Goal: Information Seeking & Learning: Learn about a topic

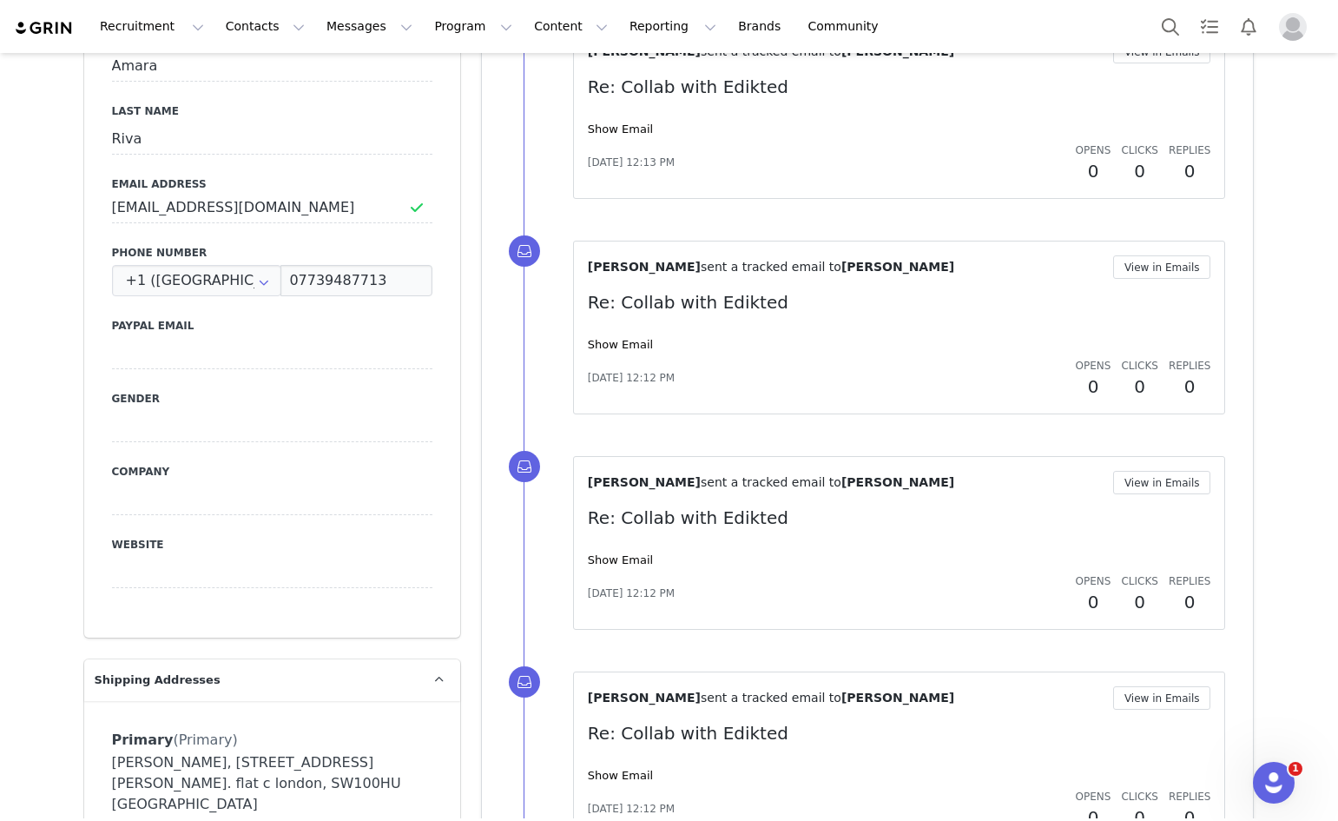
scroll to position [699, 0]
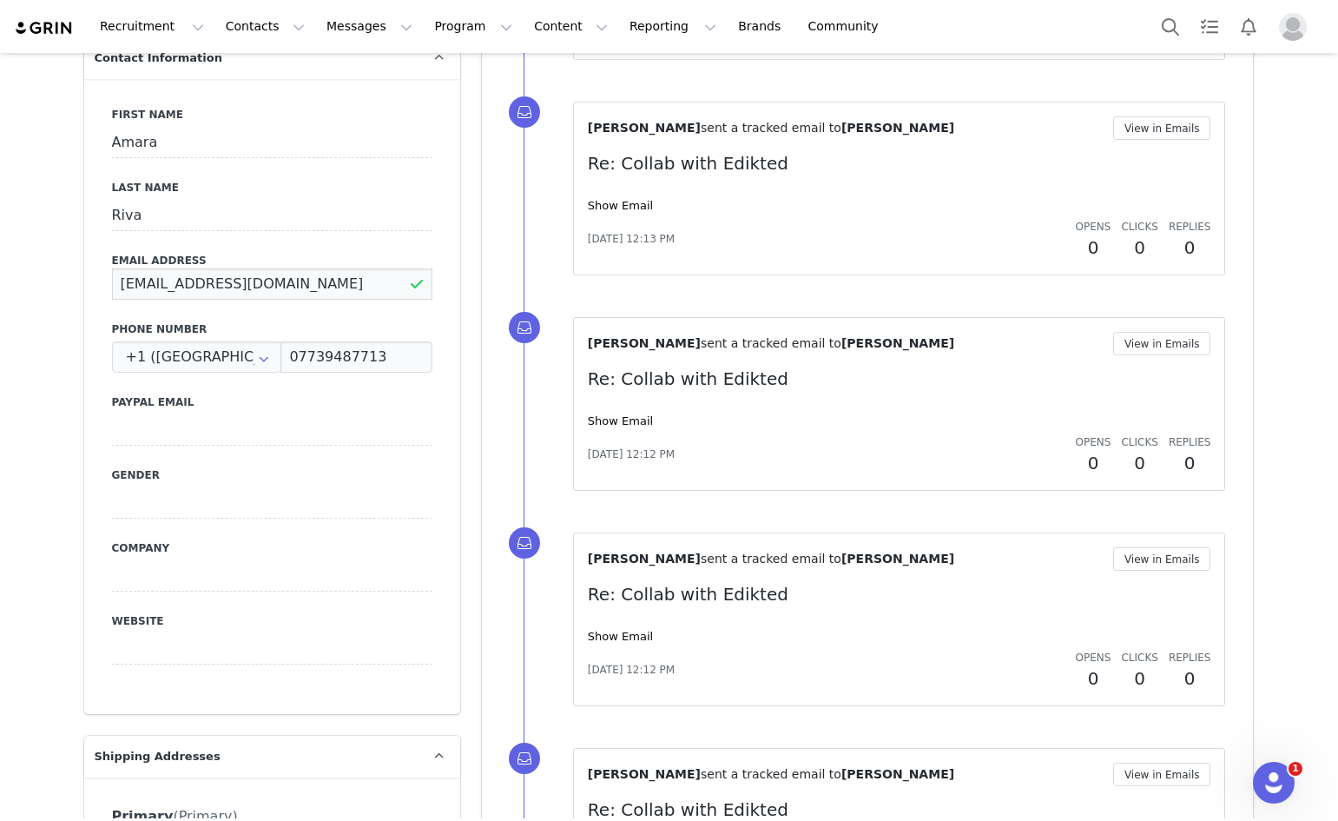
drag, startPoint x: 288, startPoint y: 239, endPoint x: 76, endPoint y: 239, distance: 212.8
click at [84, 244] on div "First Name Amara Last Name Riva Email Address rossiamara@yahoo.co.uk Phone Numb…" at bounding box center [272, 396] width 376 height 635
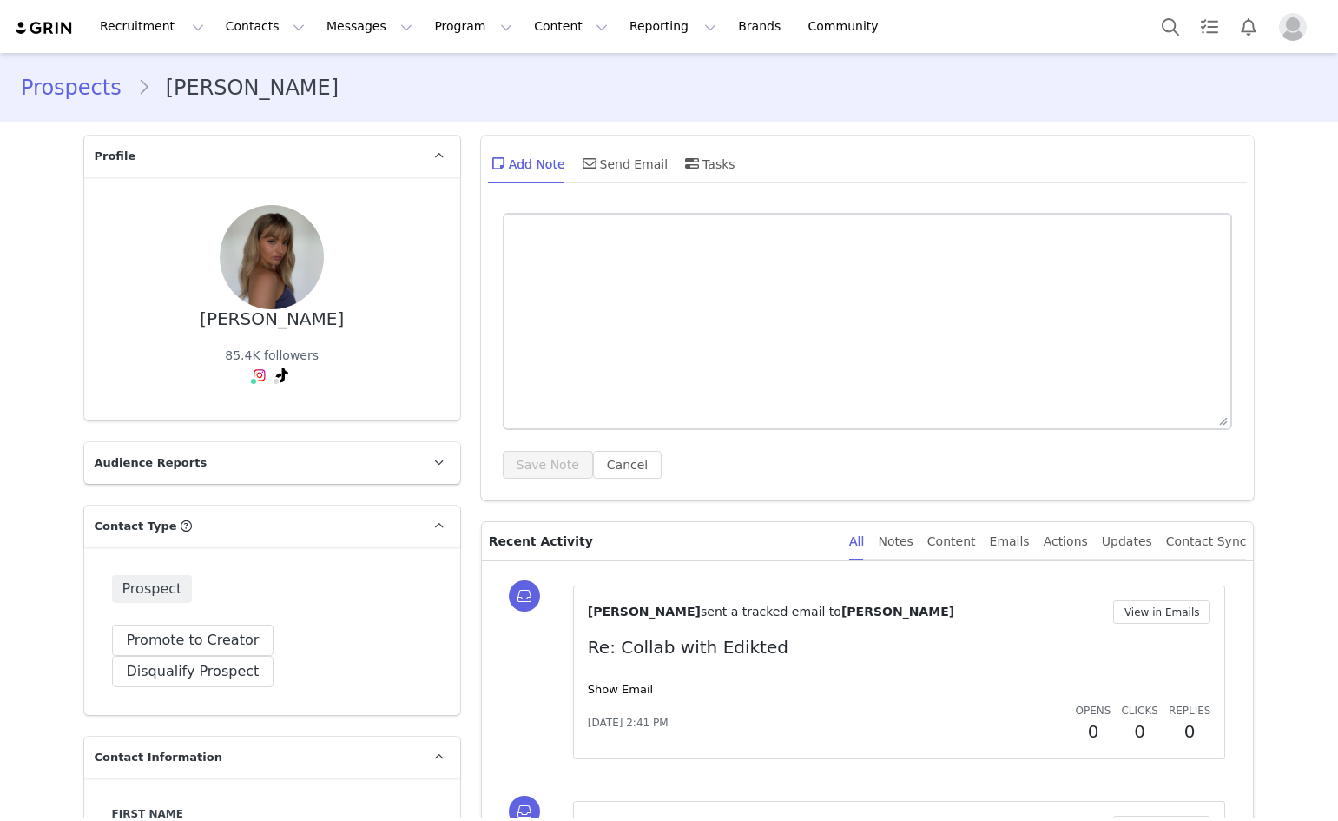
type input "+1 ([GEOGRAPHIC_DATA])"
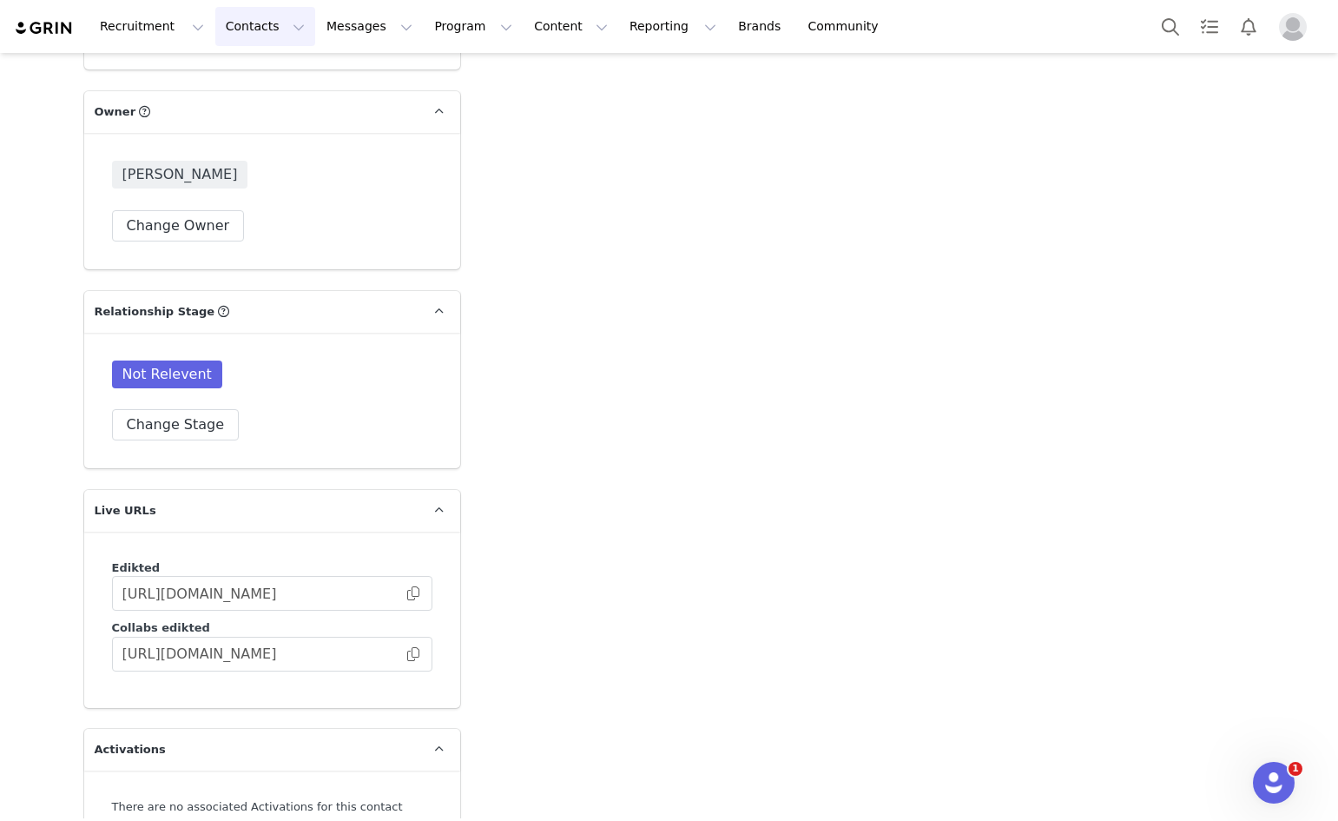
scroll to position [3550, 0]
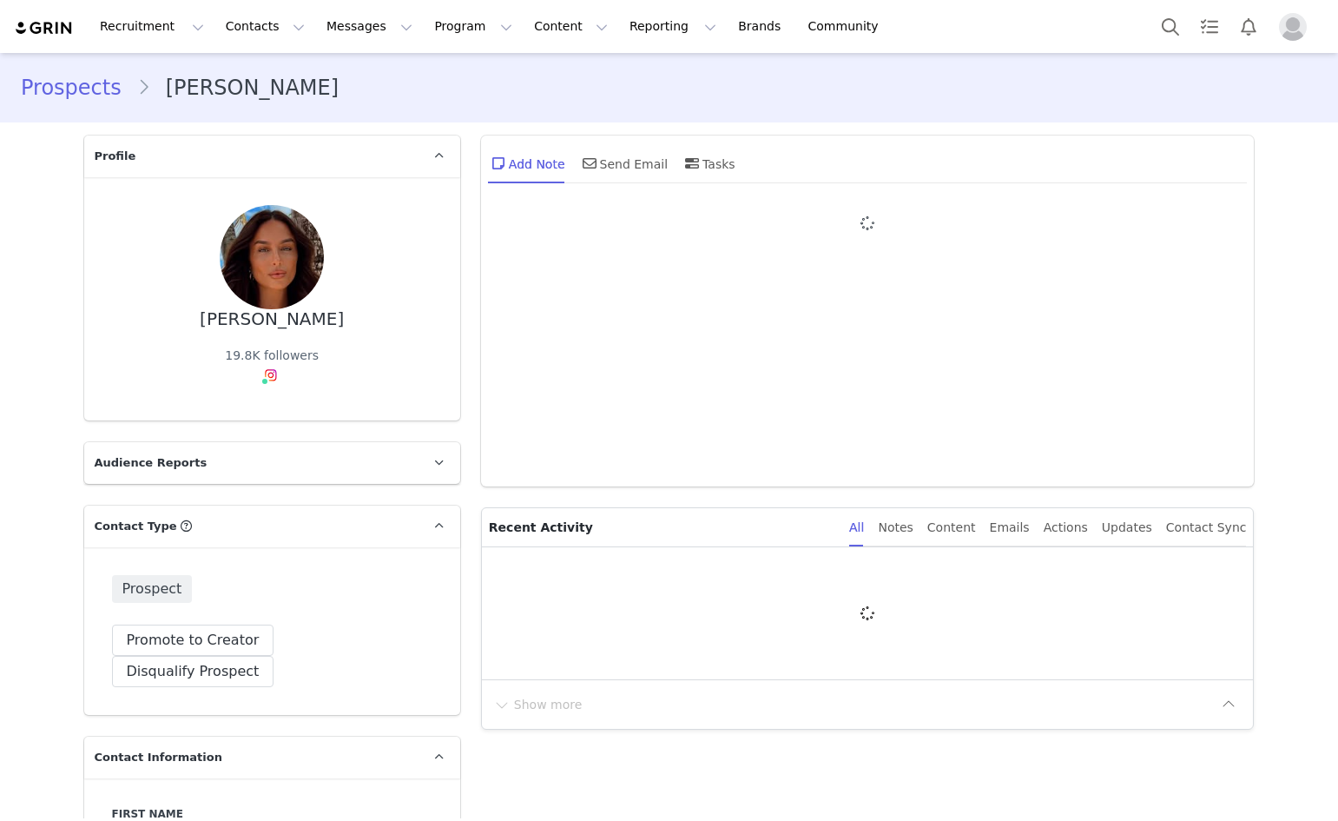
type input "+1 ([GEOGRAPHIC_DATA])"
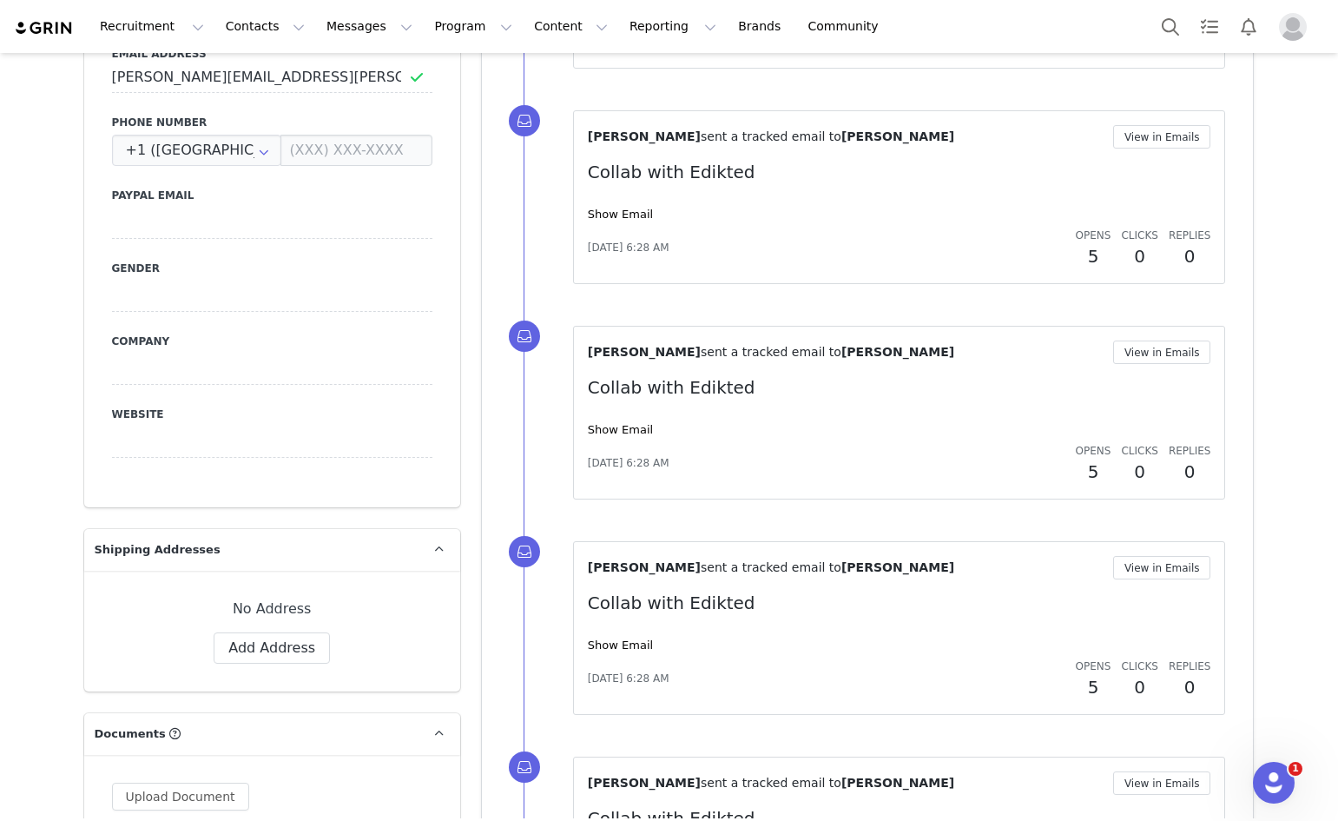
scroll to position [600, 0]
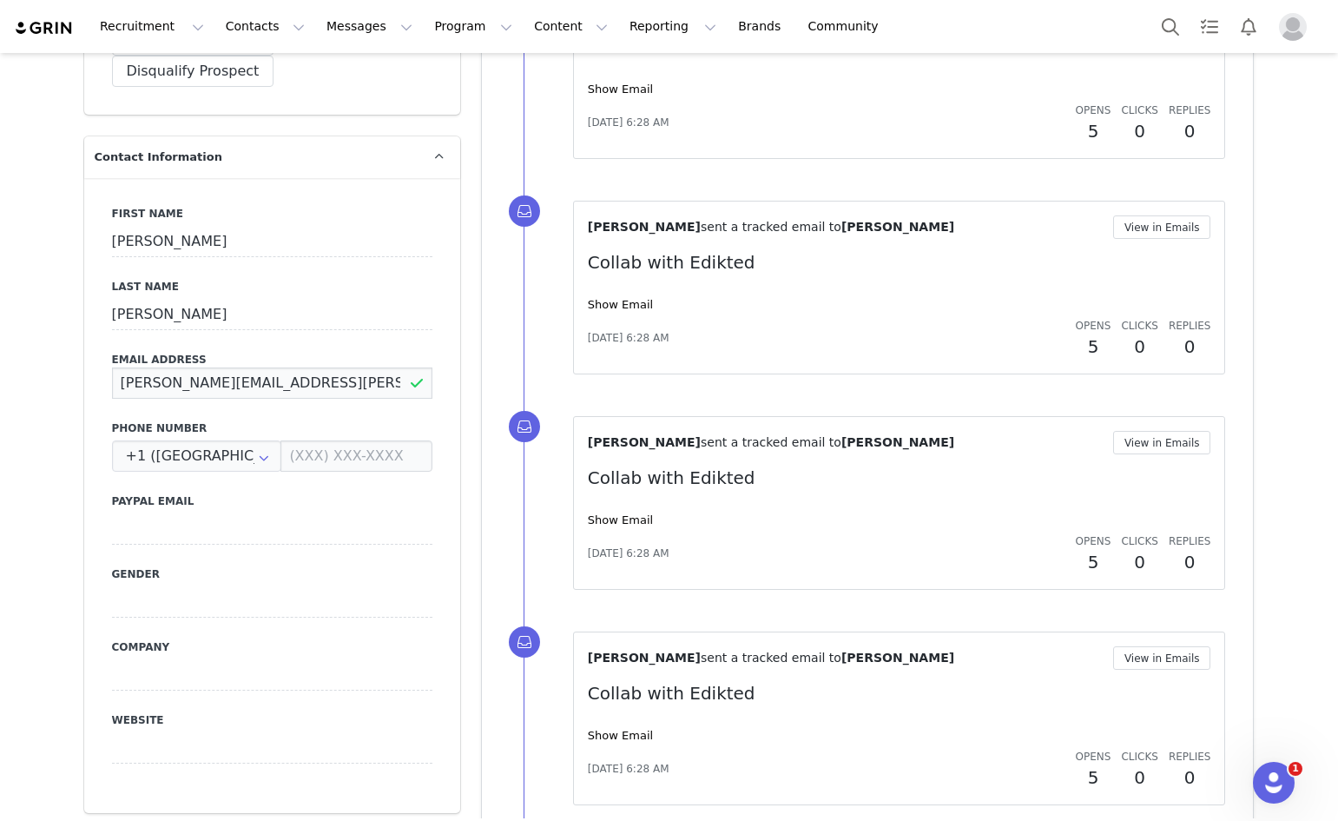
drag, startPoint x: 327, startPoint y: 344, endPoint x: 0, endPoint y: 362, distance: 327.9
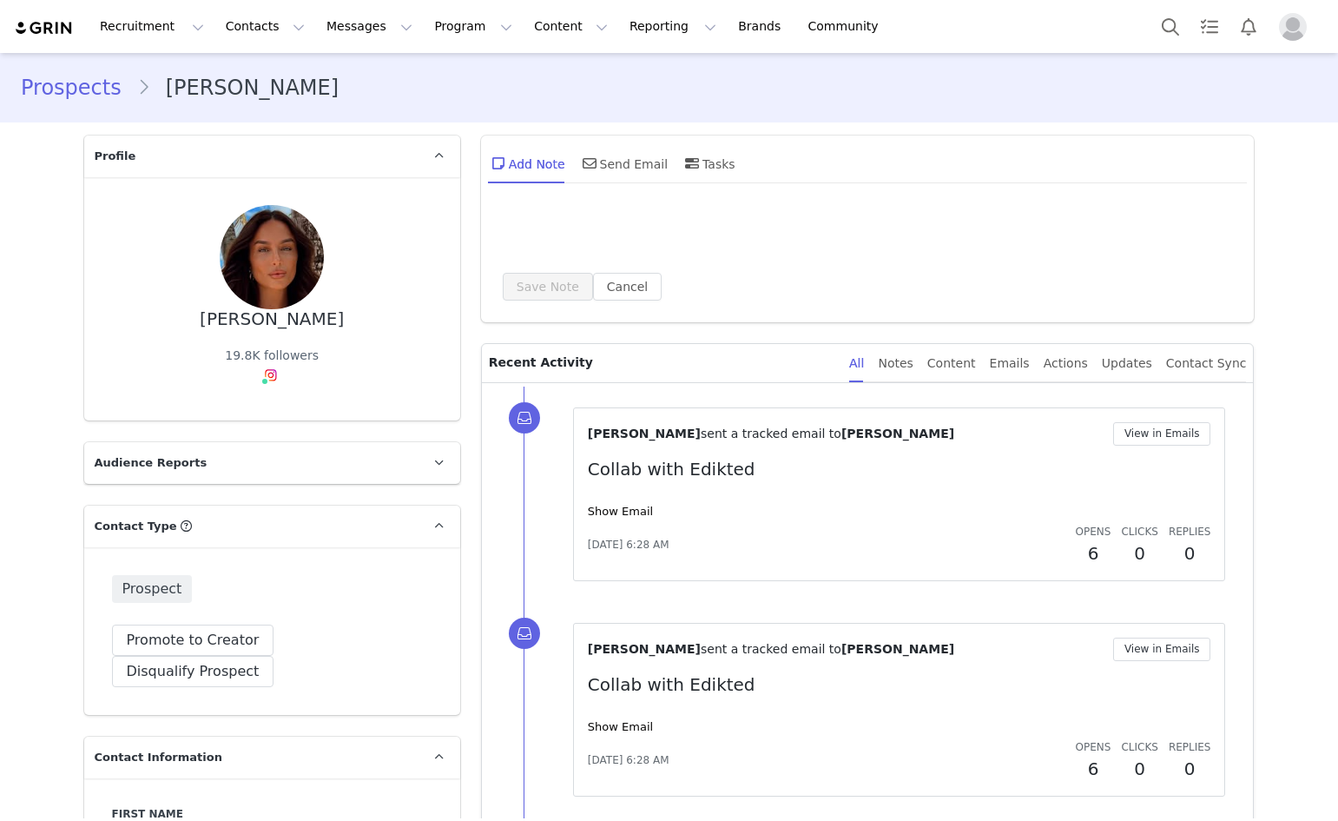
type input "+1 ([GEOGRAPHIC_DATA])"
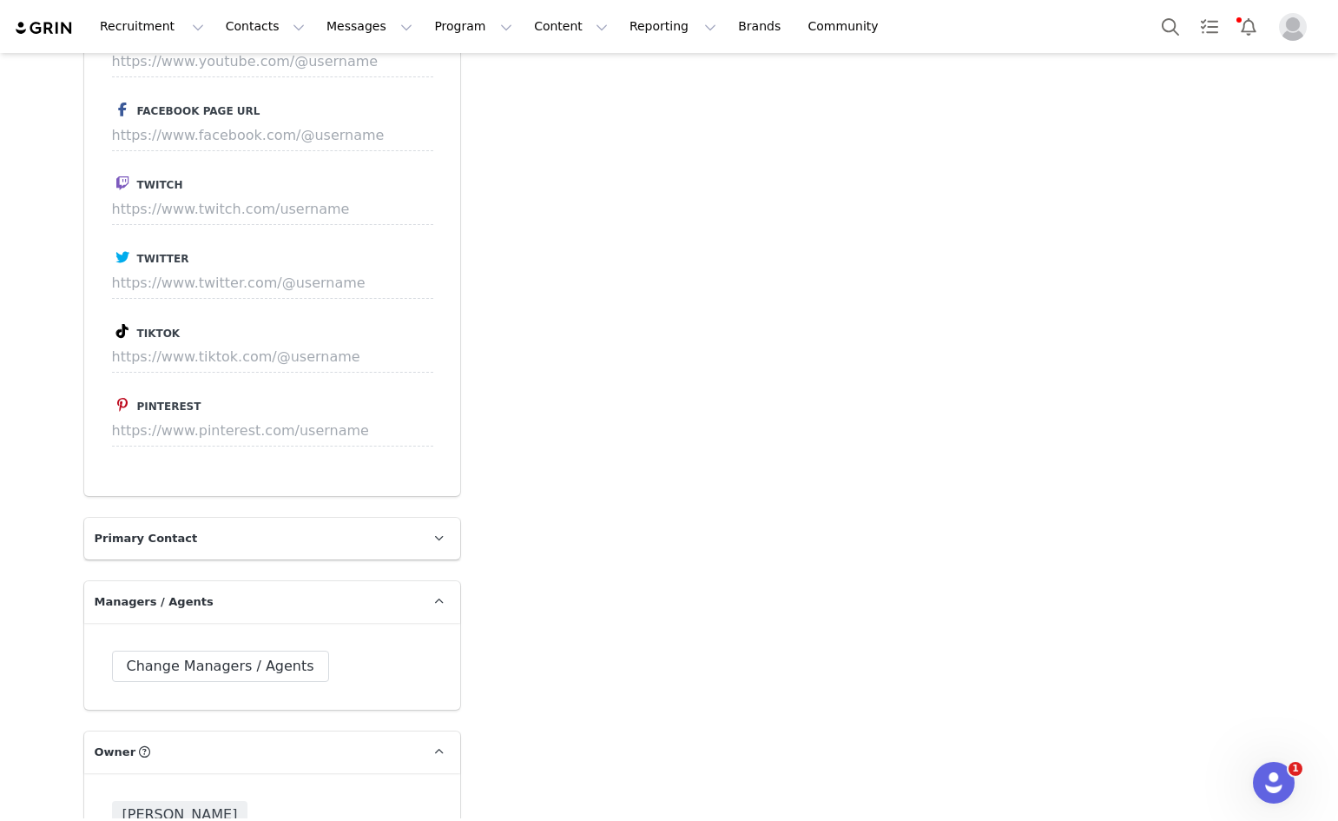
scroll to position [3127, 0]
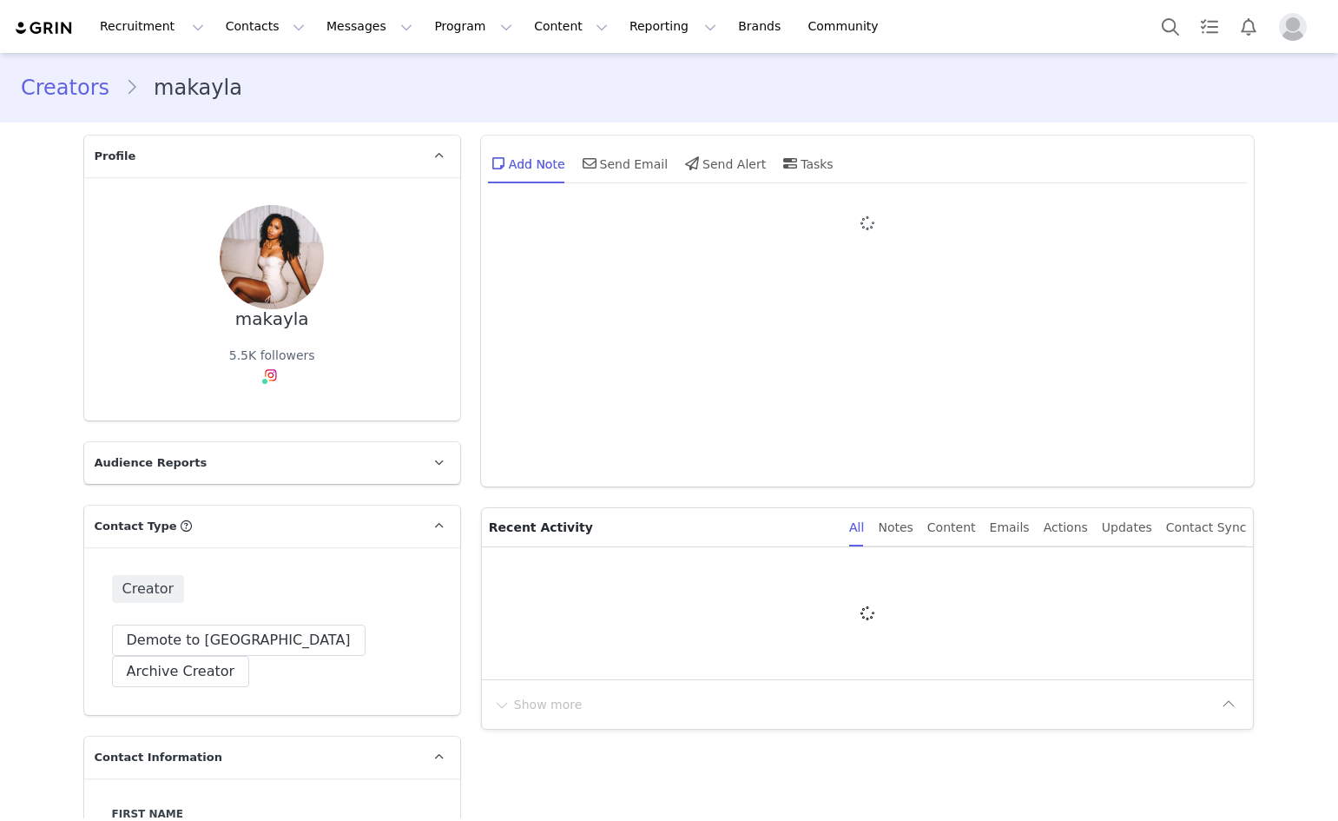
type input "+1 ([GEOGRAPHIC_DATA])"
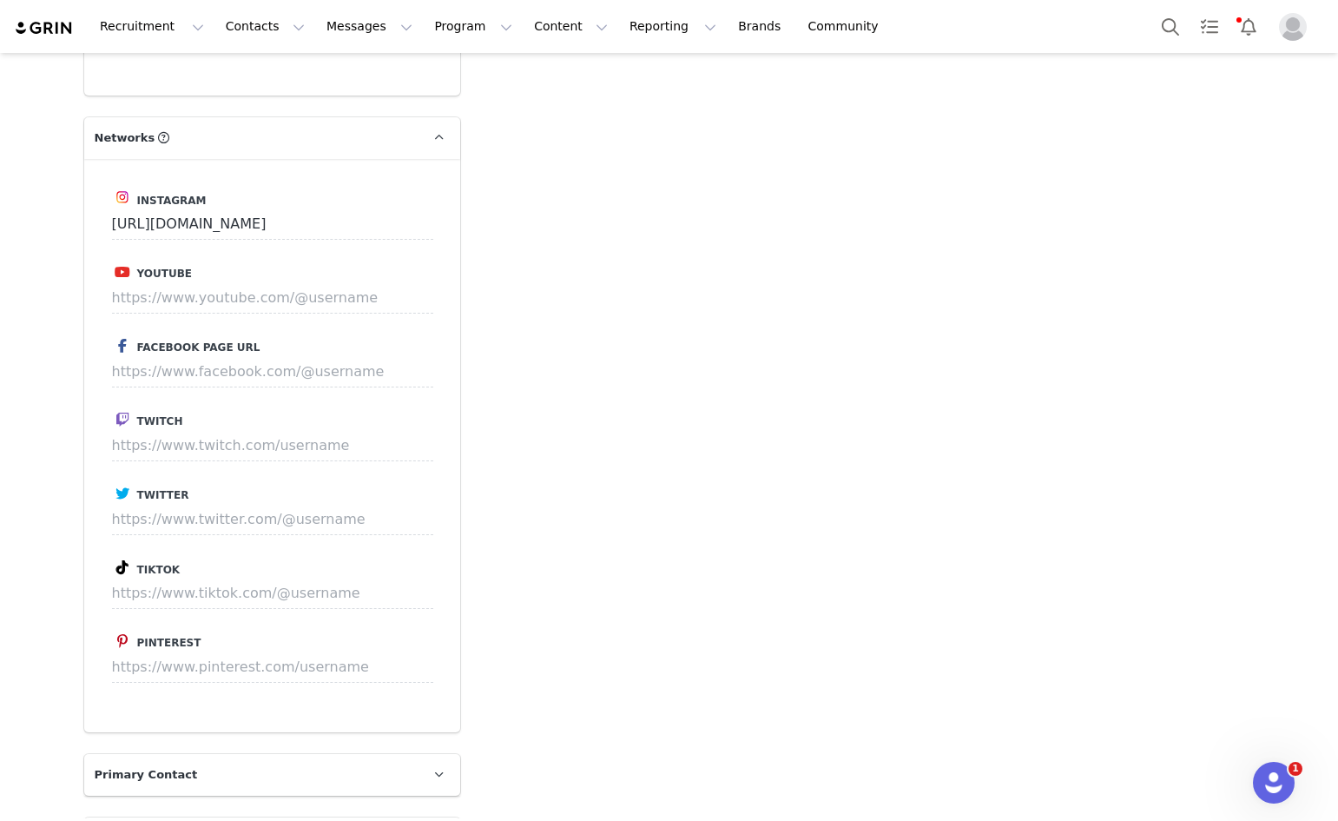
scroll to position [2964, 0]
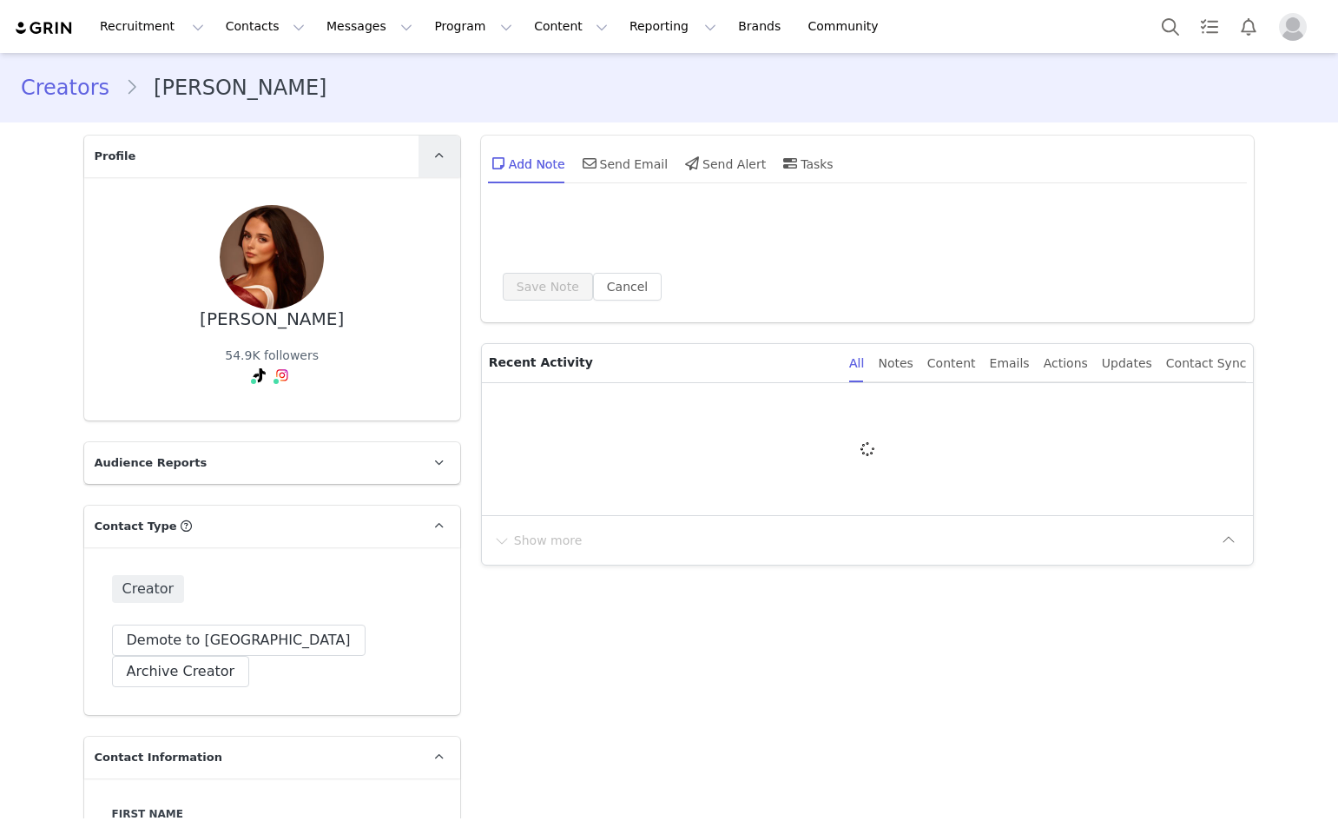
type input "+1 ([GEOGRAPHIC_DATA])"
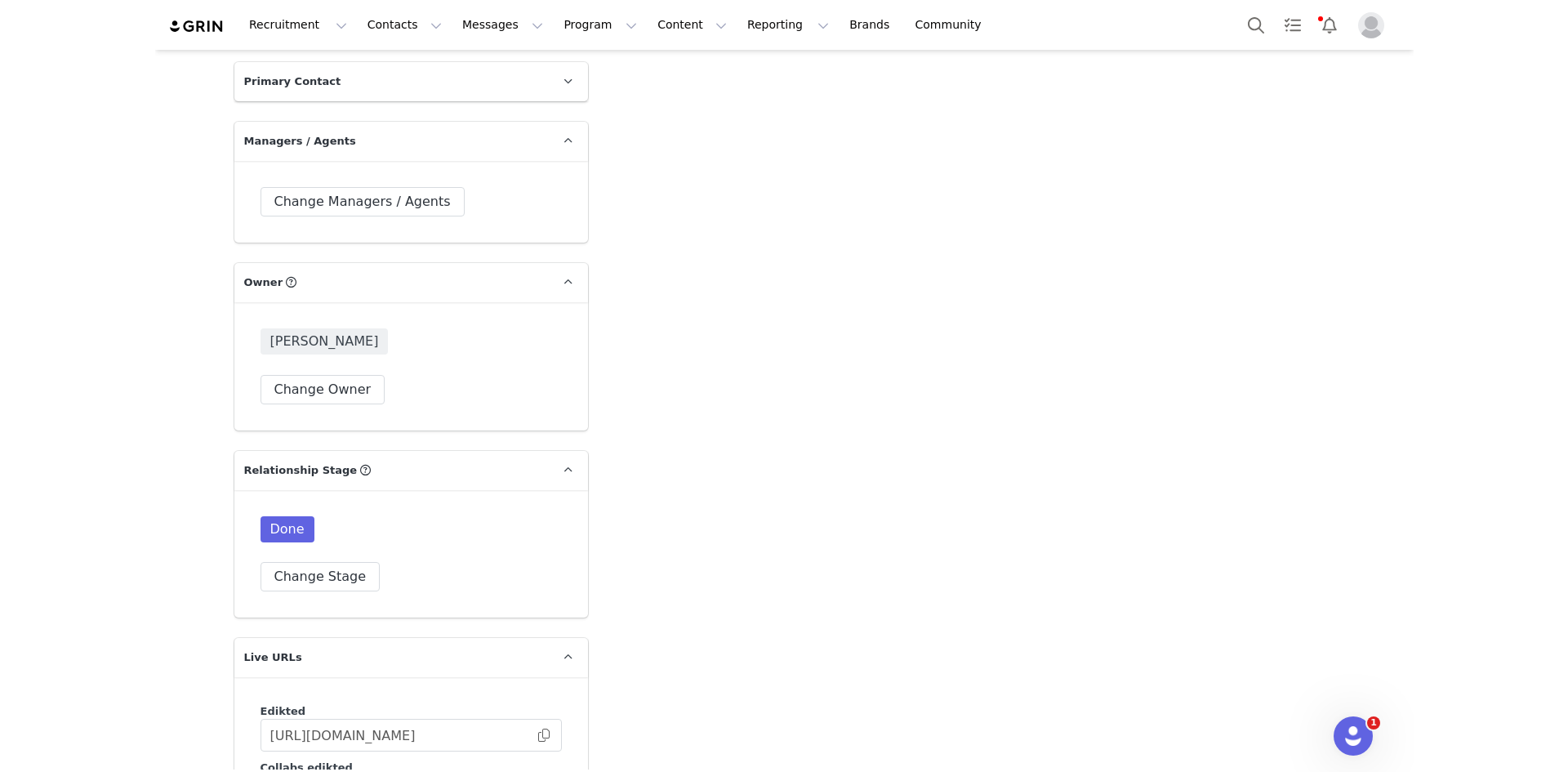
scroll to position [3427, 0]
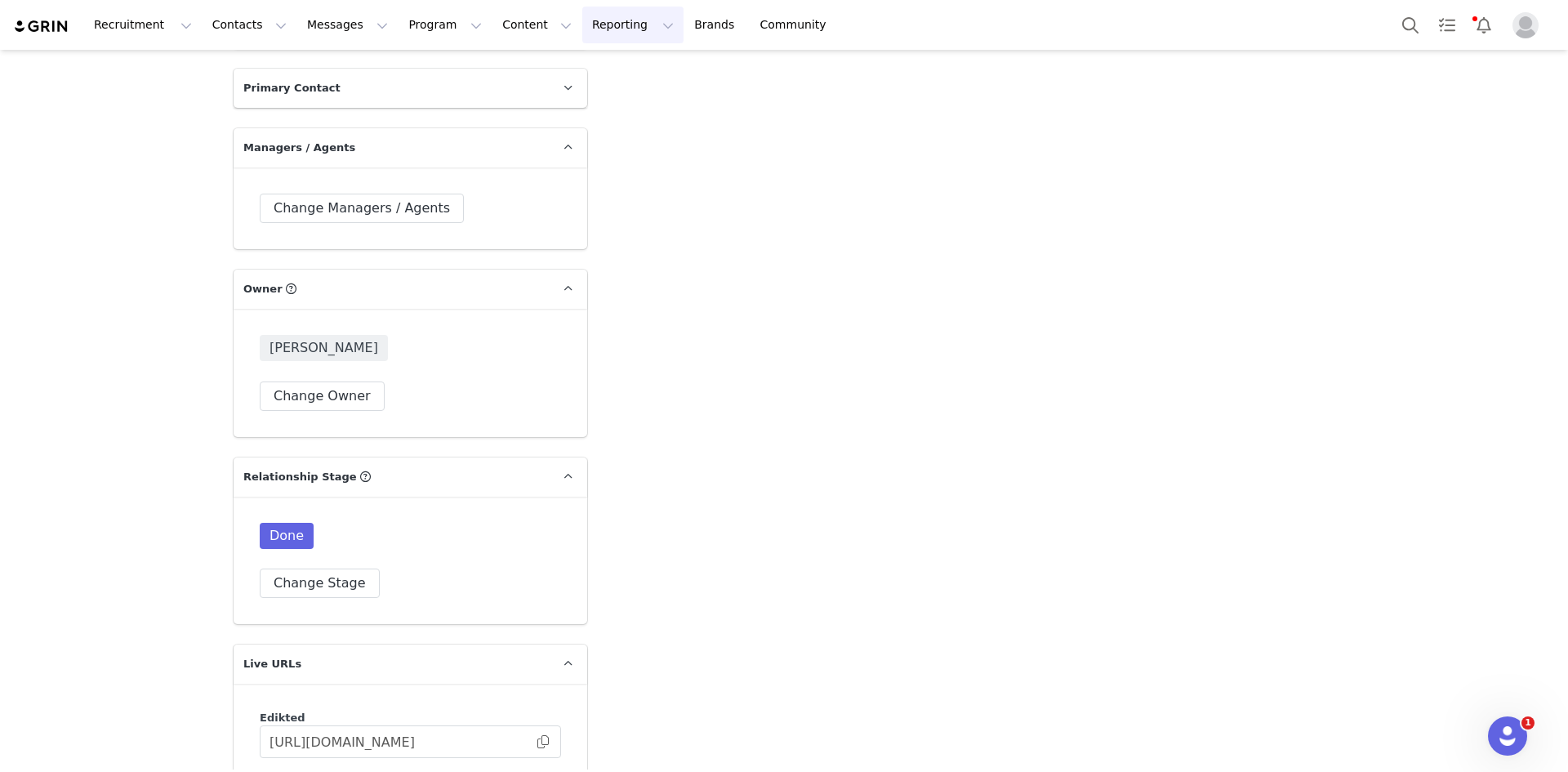
click at [582, 32] on button "Reporting Reporting" at bounding box center [633, 24] width 102 height 37
click at [592, 104] on p "Report Builder" at bounding box center [575, 102] width 82 height 17
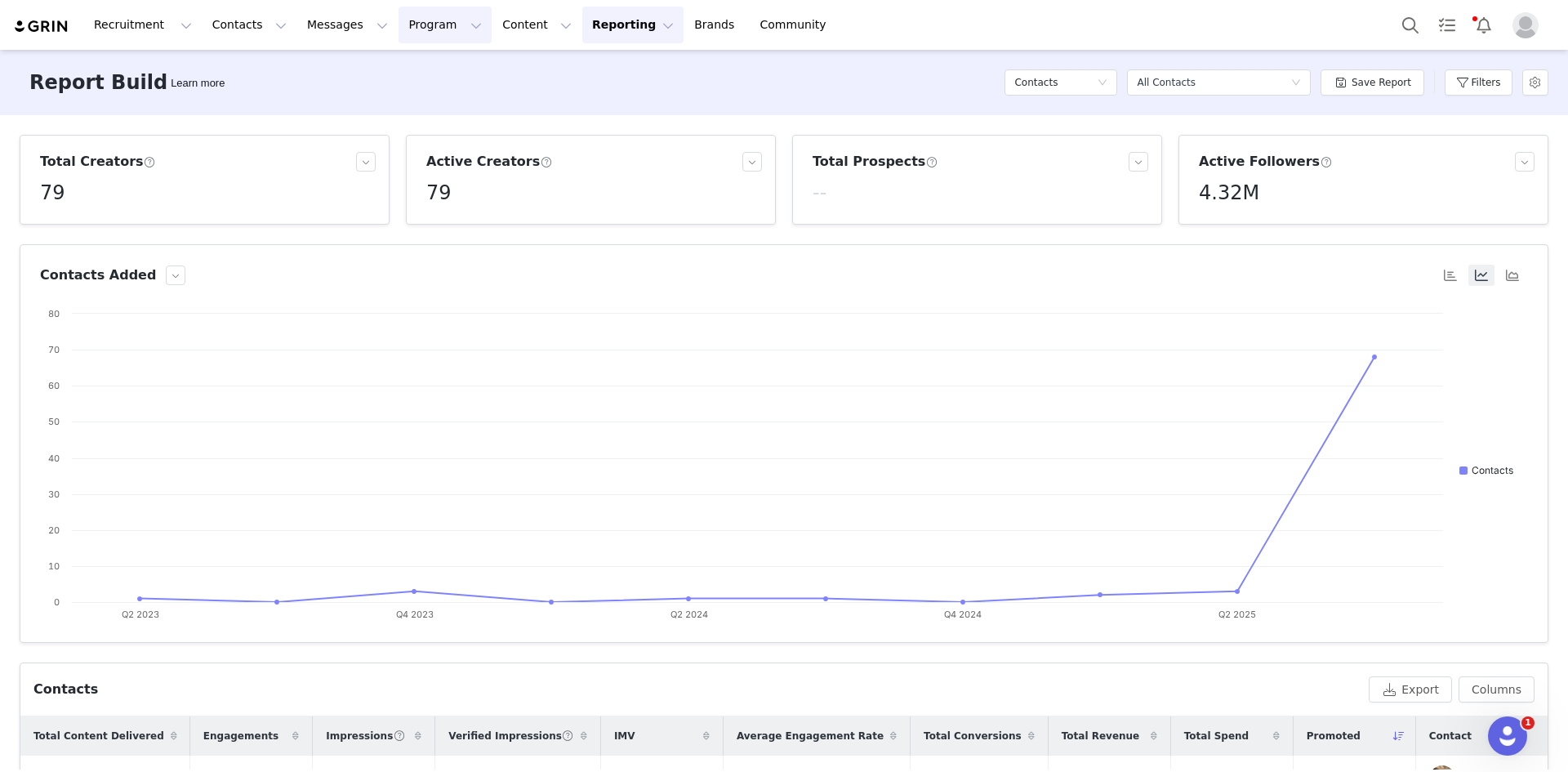
click at [399, 22] on button "Program Program" at bounding box center [445, 24] width 93 height 37
click at [374, 77] on p "Activations" at bounding box center [402, 72] width 63 height 17
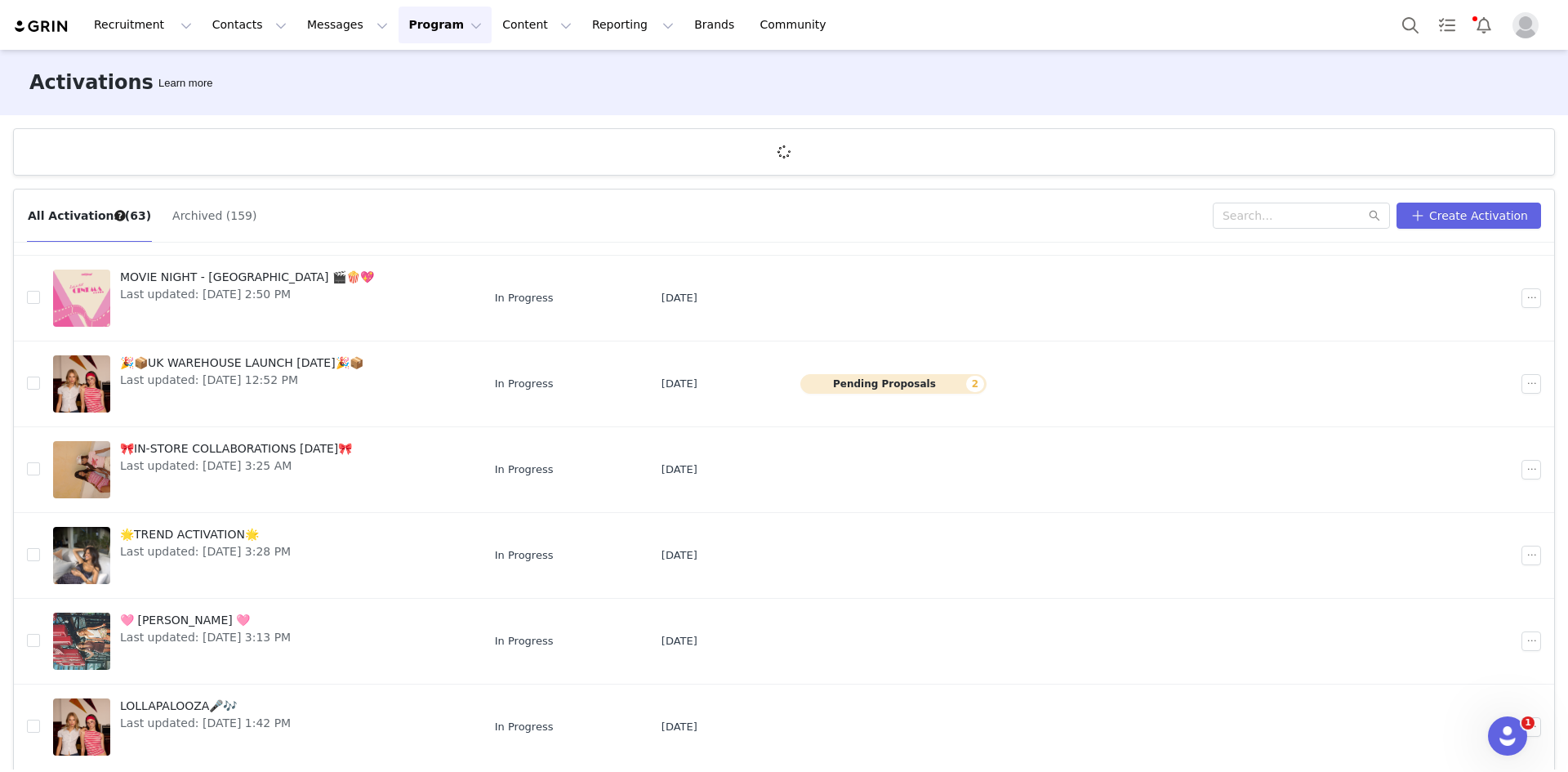
scroll to position [60, 0]
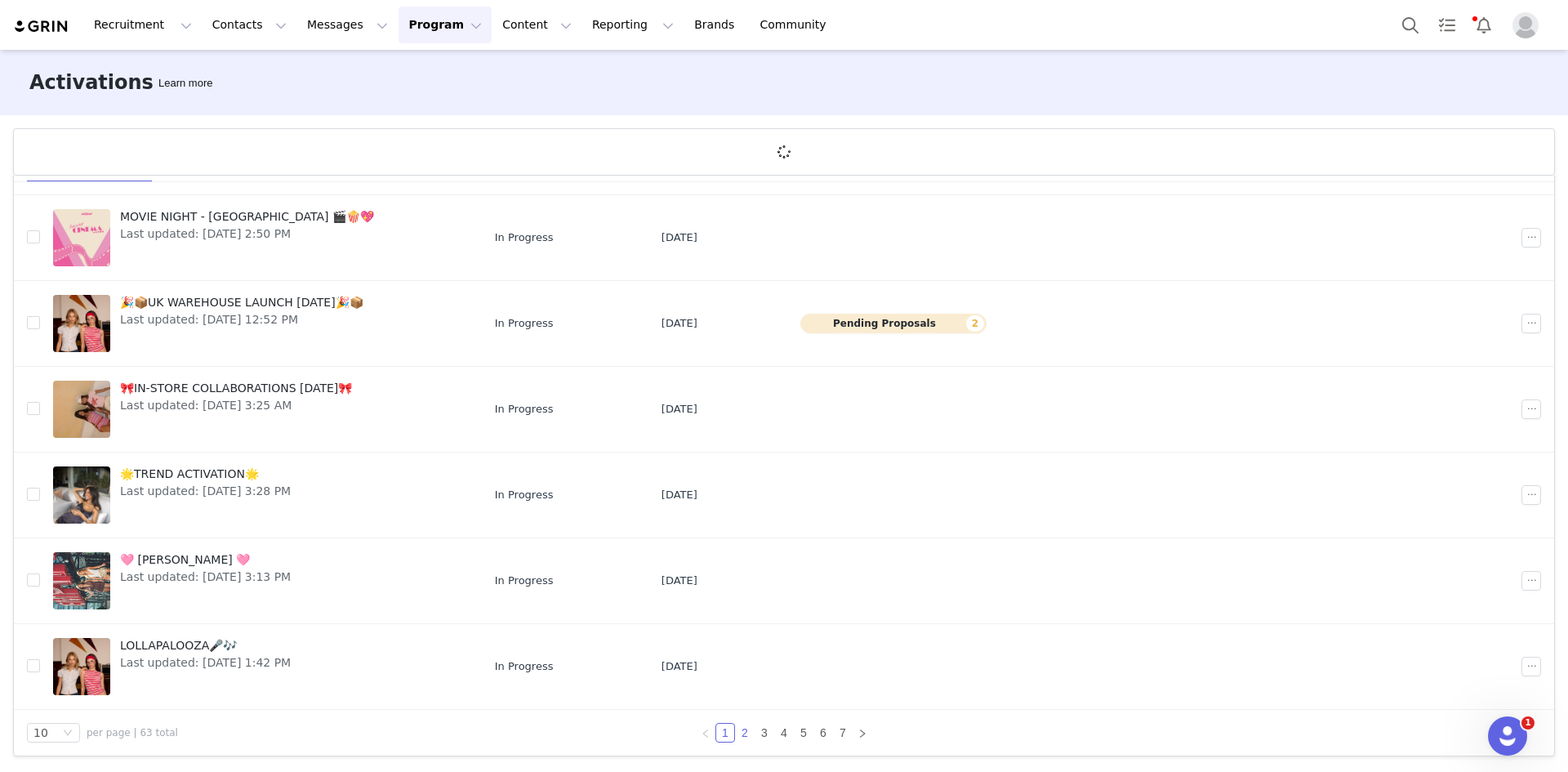
click at [742, 733] on link "2" at bounding box center [745, 732] width 18 height 18
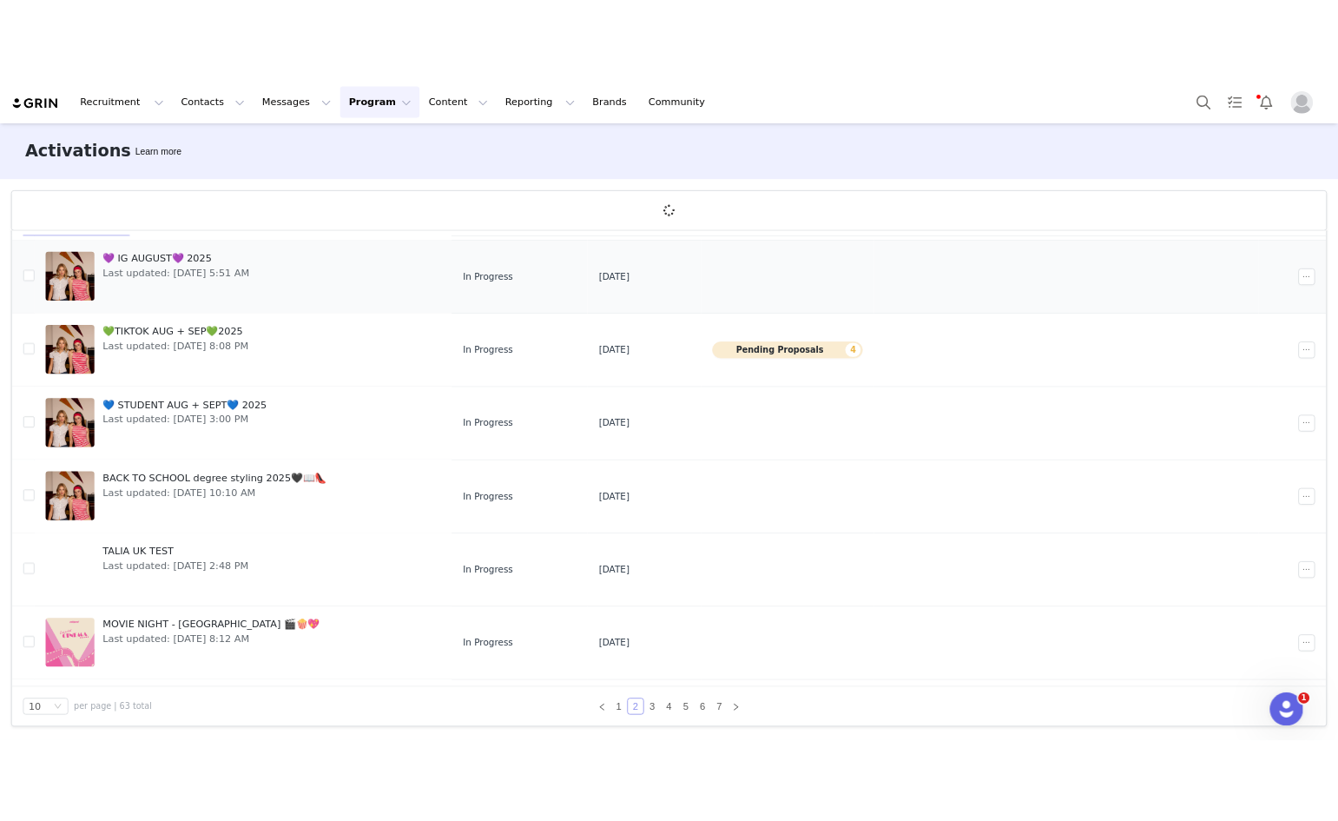
scroll to position [347, 0]
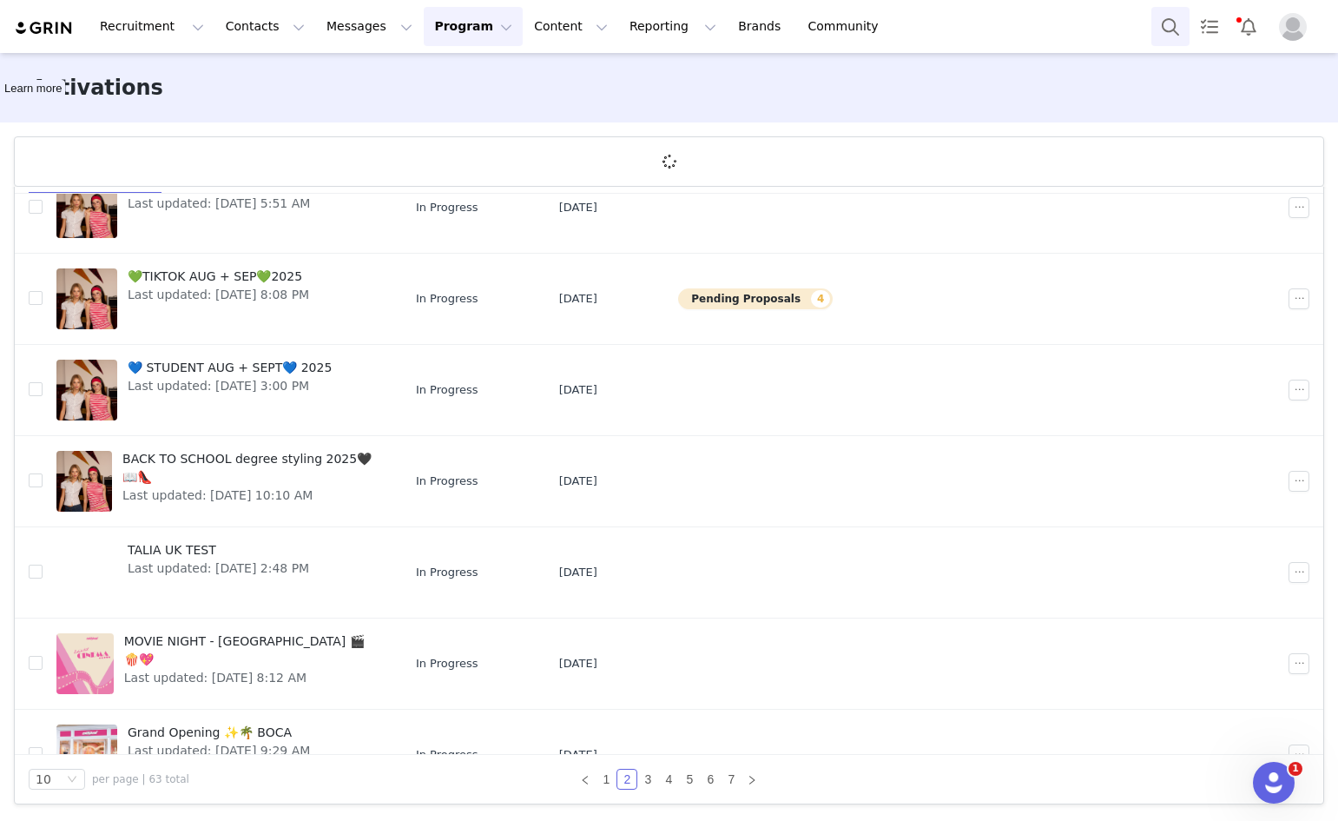
click at [1181, 33] on button "Search" at bounding box center [1171, 26] width 38 height 39
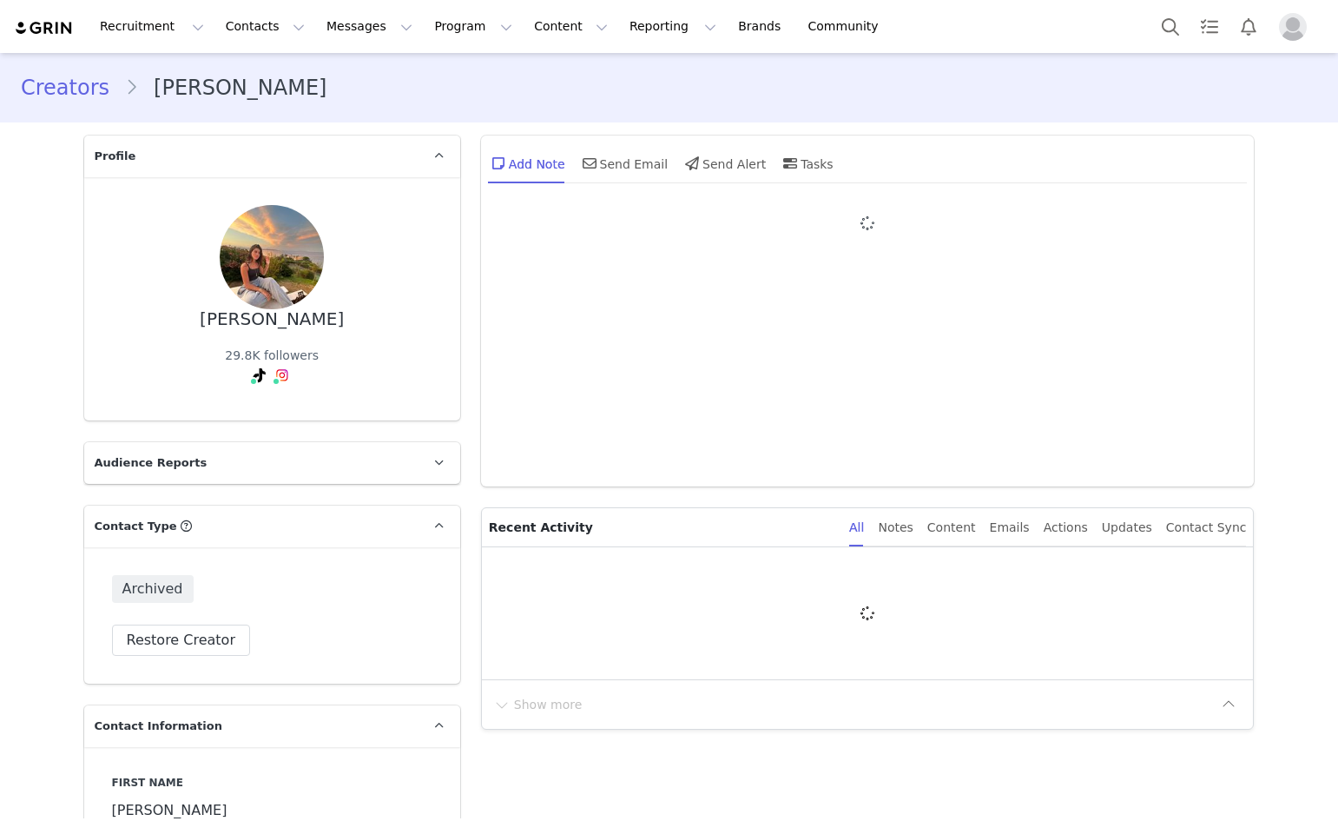
type input "+1 ([GEOGRAPHIC_DATA])"
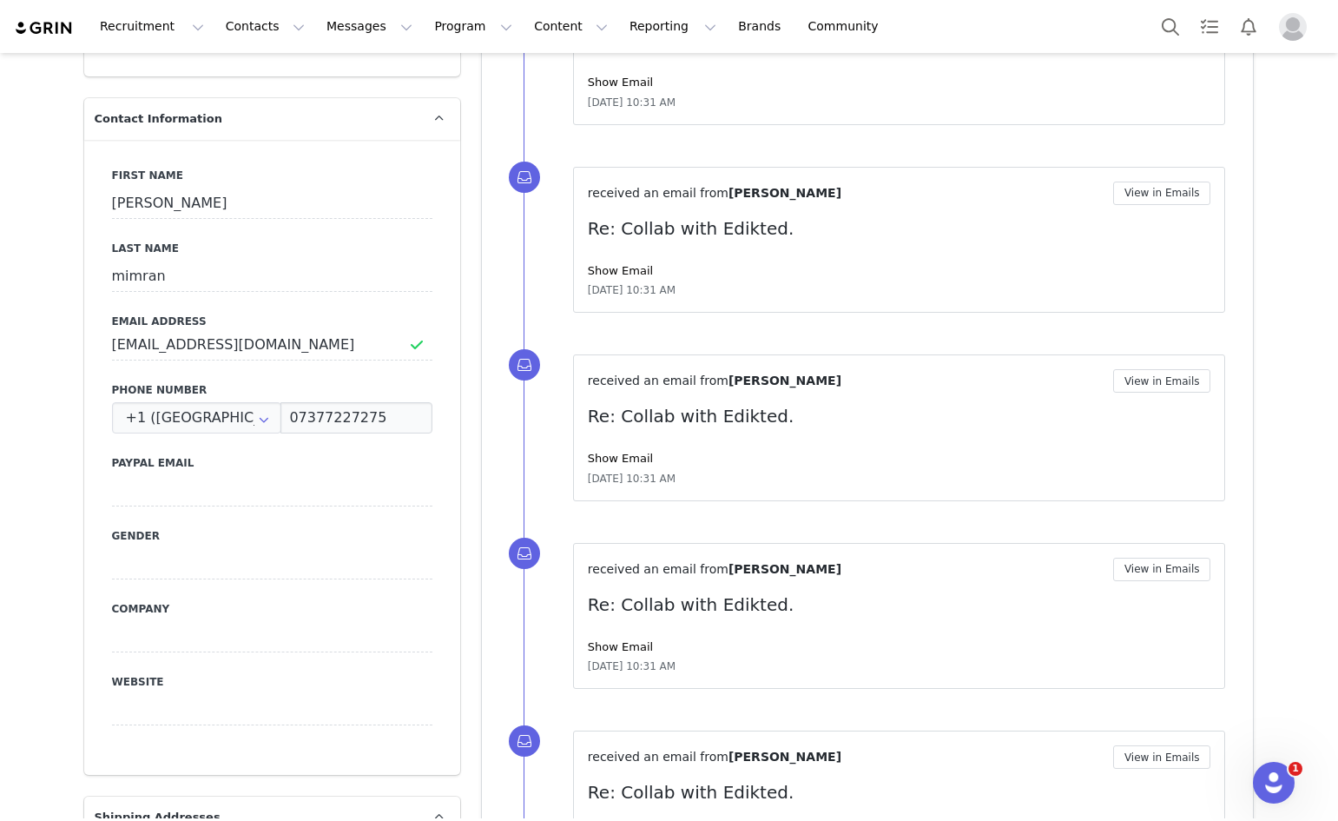
scroll to position [571, 0]
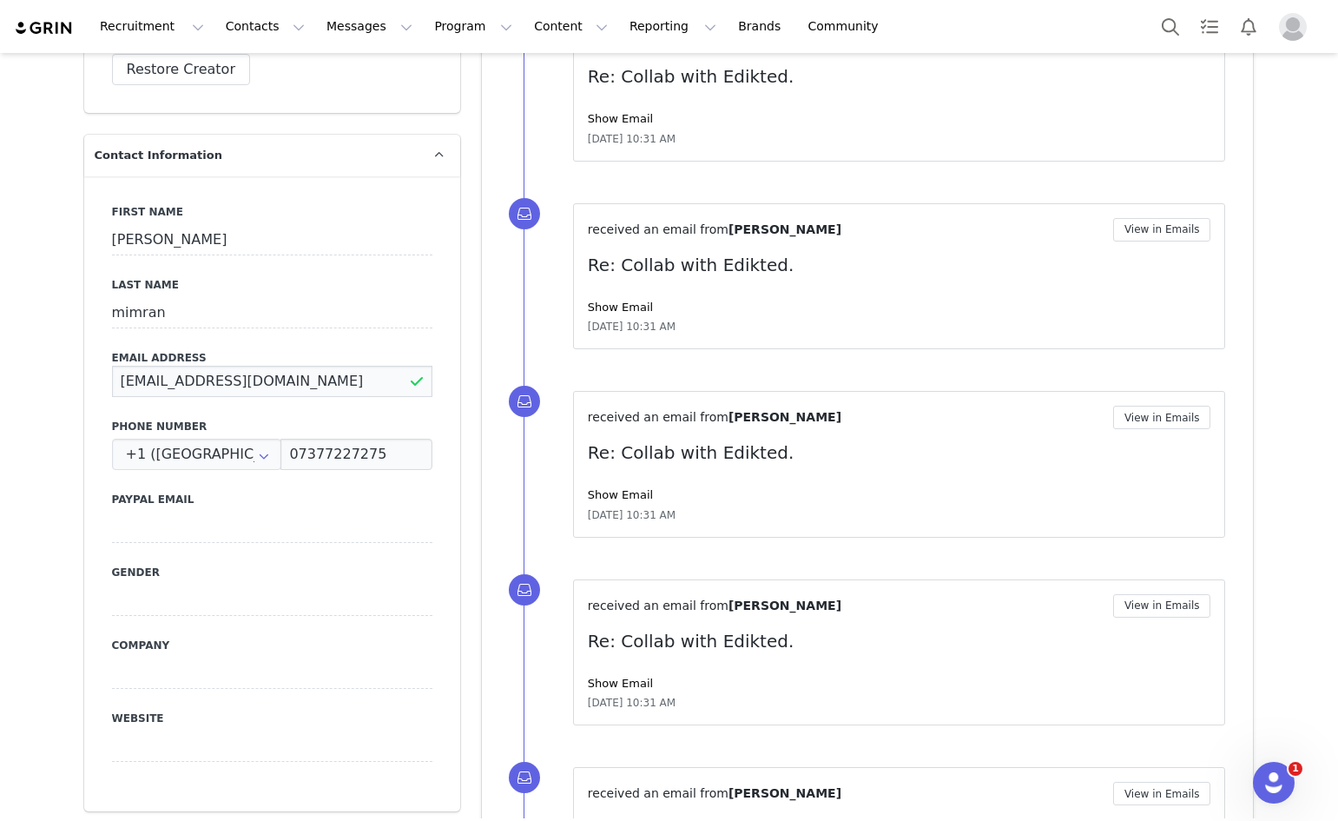
drag, startPoint x: 317, startPoint y: 373, endPoint x: 52, endPoint y: 362, distance: 265.1
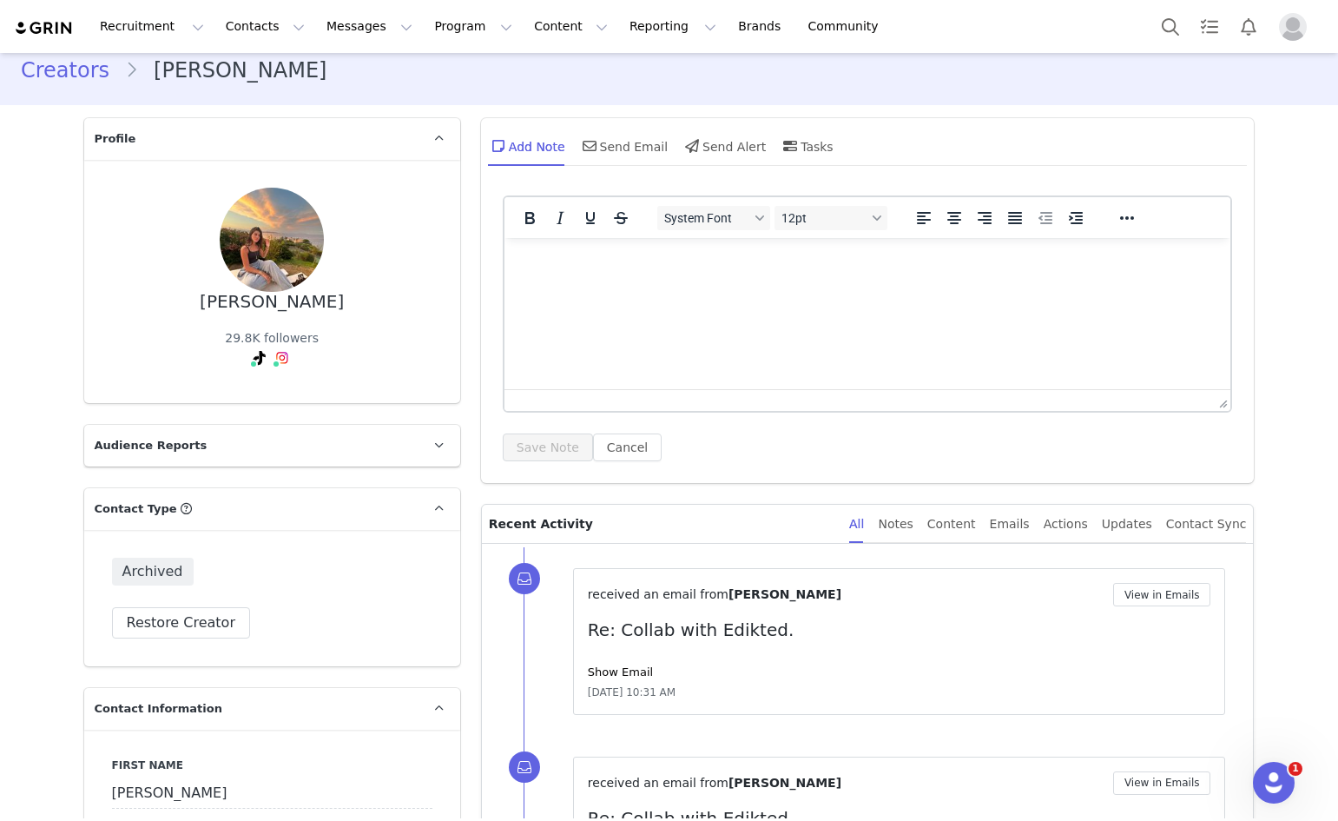
scroll to position [0, 0]
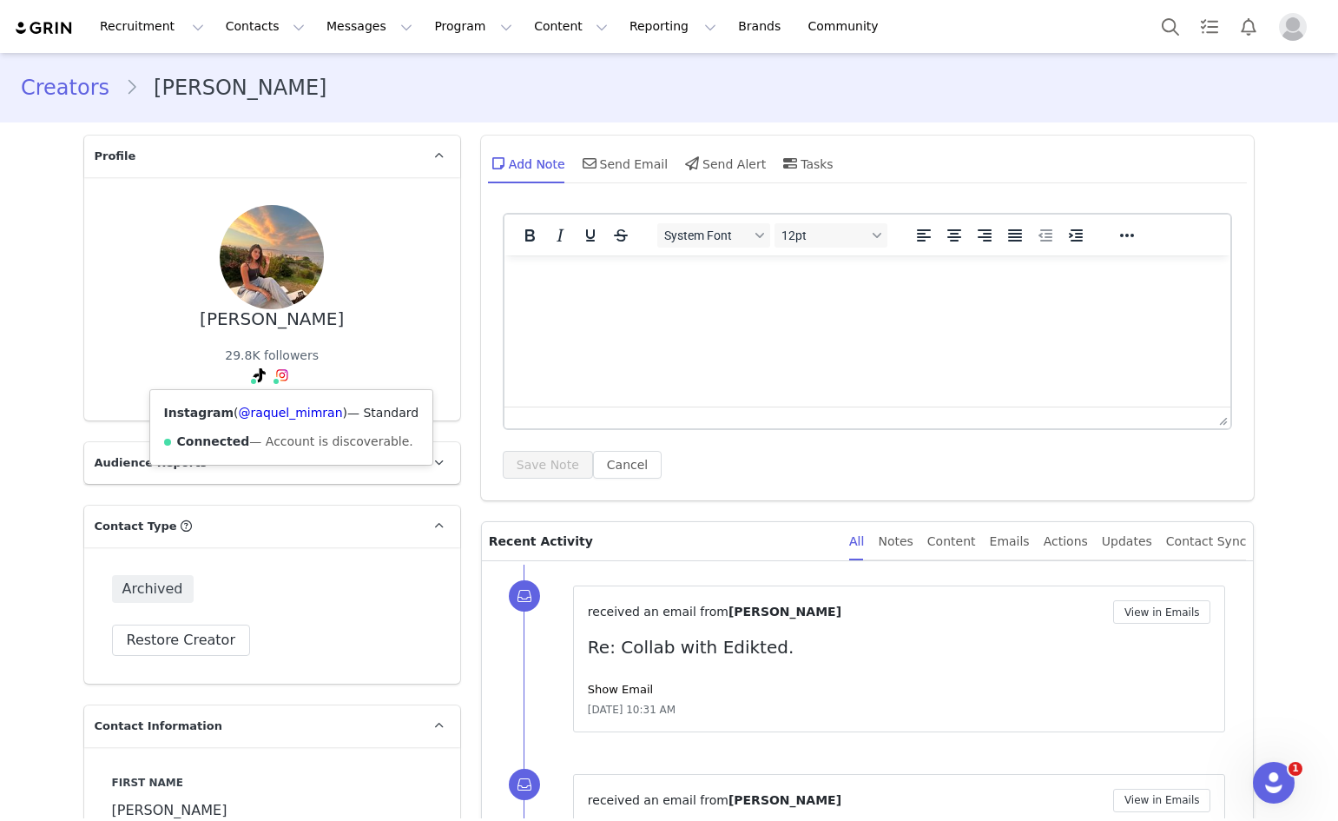
click at [282, 376] on img at bounding box center [282, 375] width 14 height 14
click at [288, 407] on link "@raquel_mimran" at bounding box center [291, 413] width 104 height 14
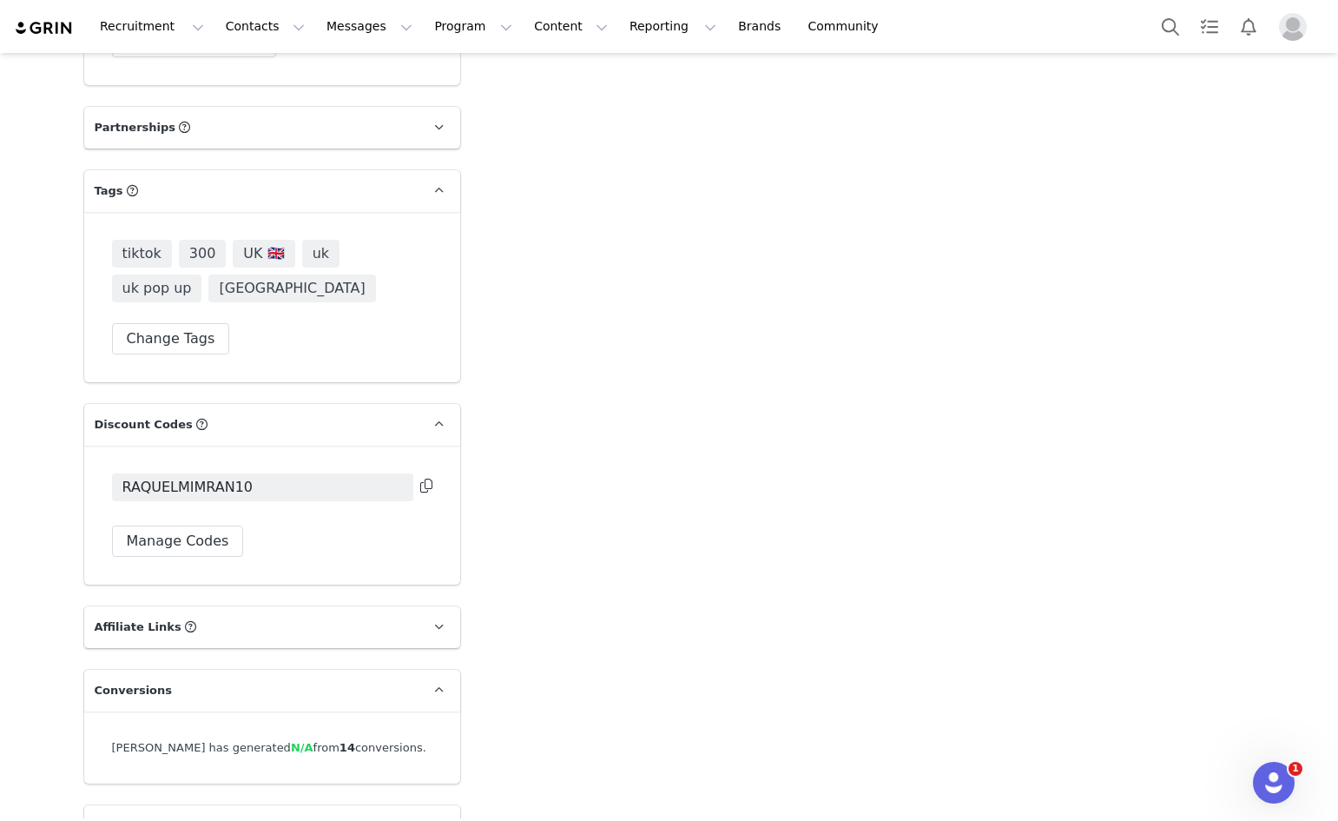
scroll to position [4653, 0]
